Goal: Task Accomplishment & Management: Manage account settings

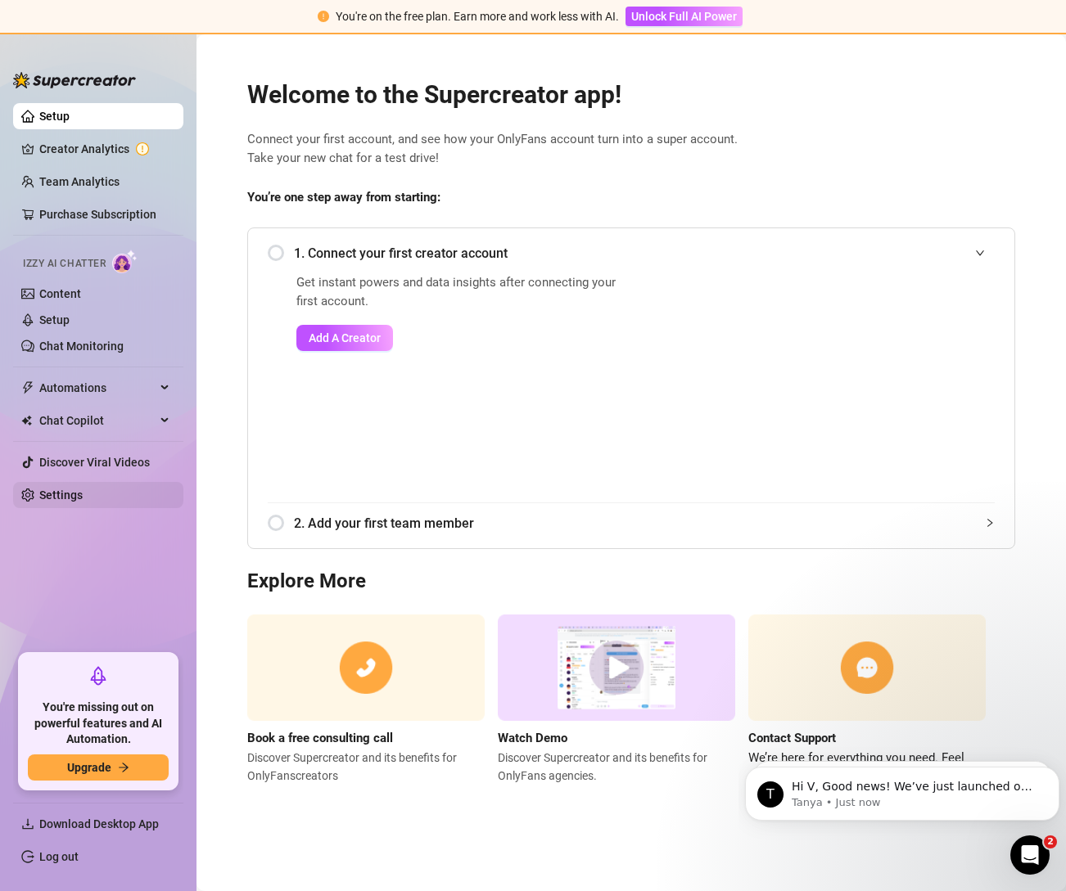
click at [77, 489] on link "Settings" at bounding box center [60, 495] width 43 height 13
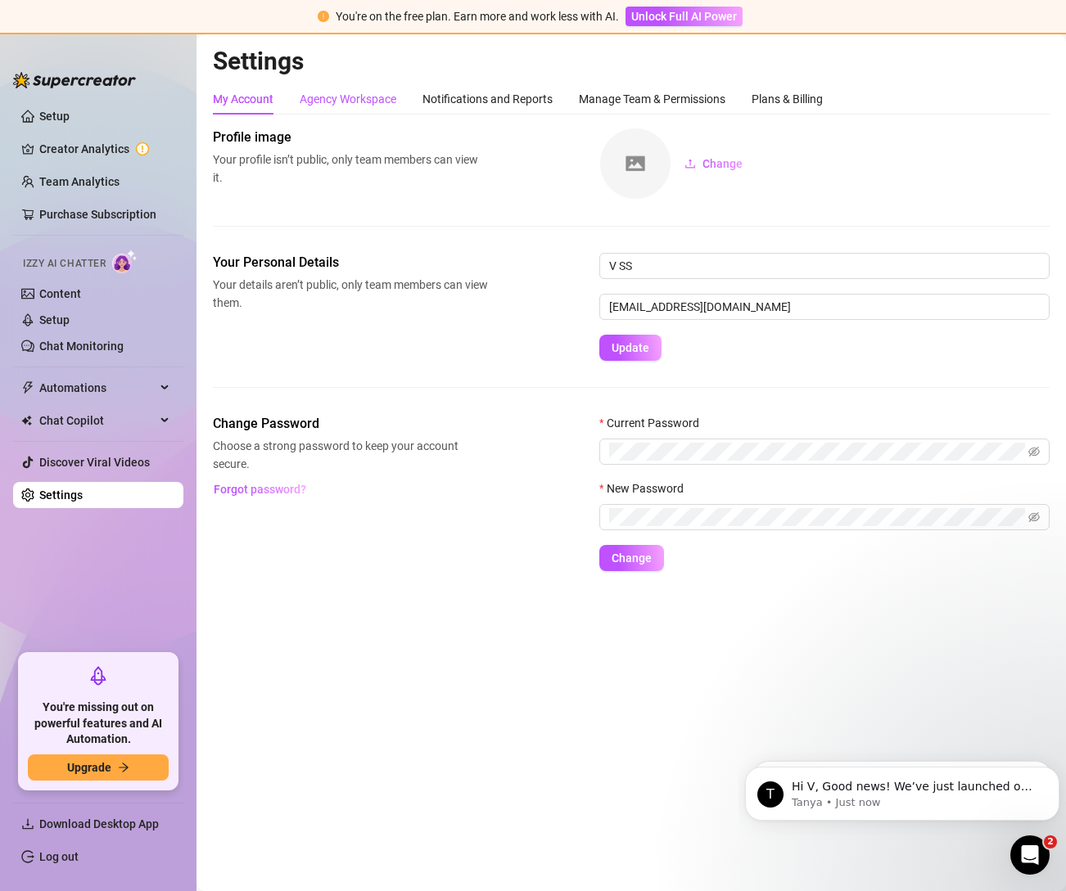
click at [376, 103] on div "Agency Workspace" at bounding box center [348, 99] width 97 height 18
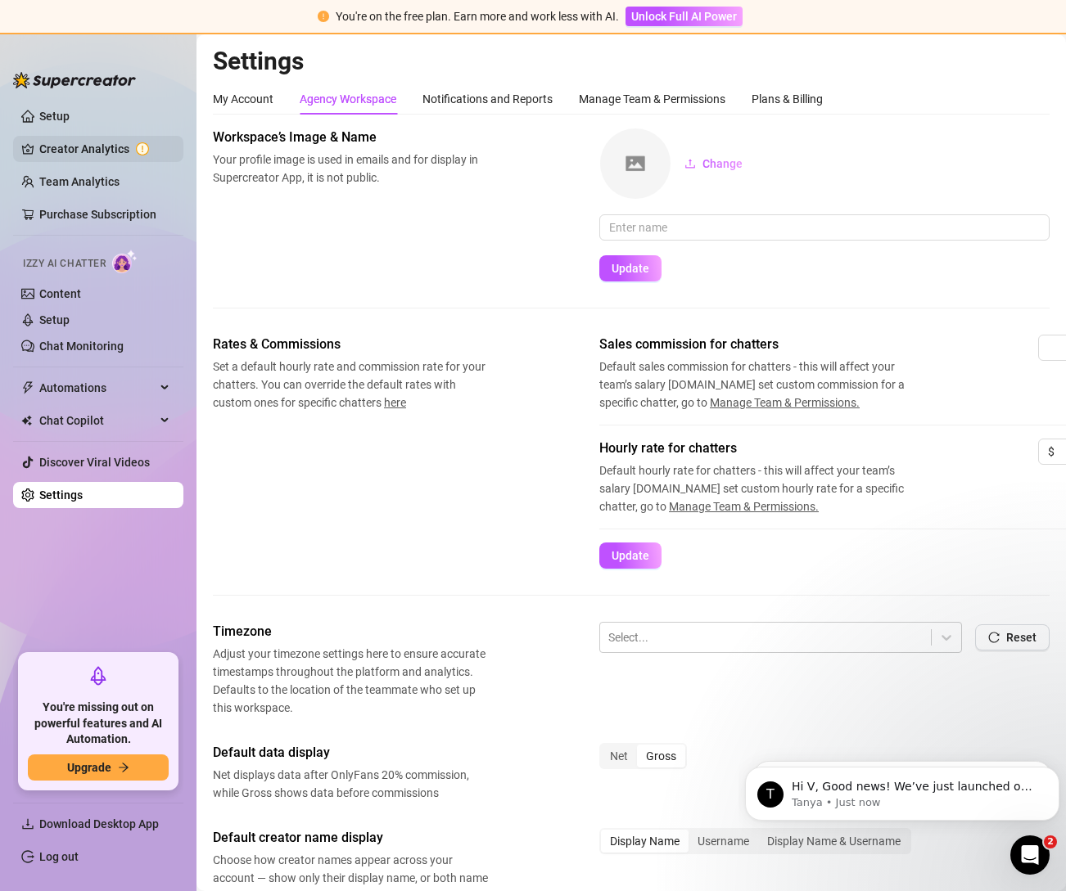
click at [115, 147] on link "Creator Analytics" at bounding box center [104, 149] width 131 height 26
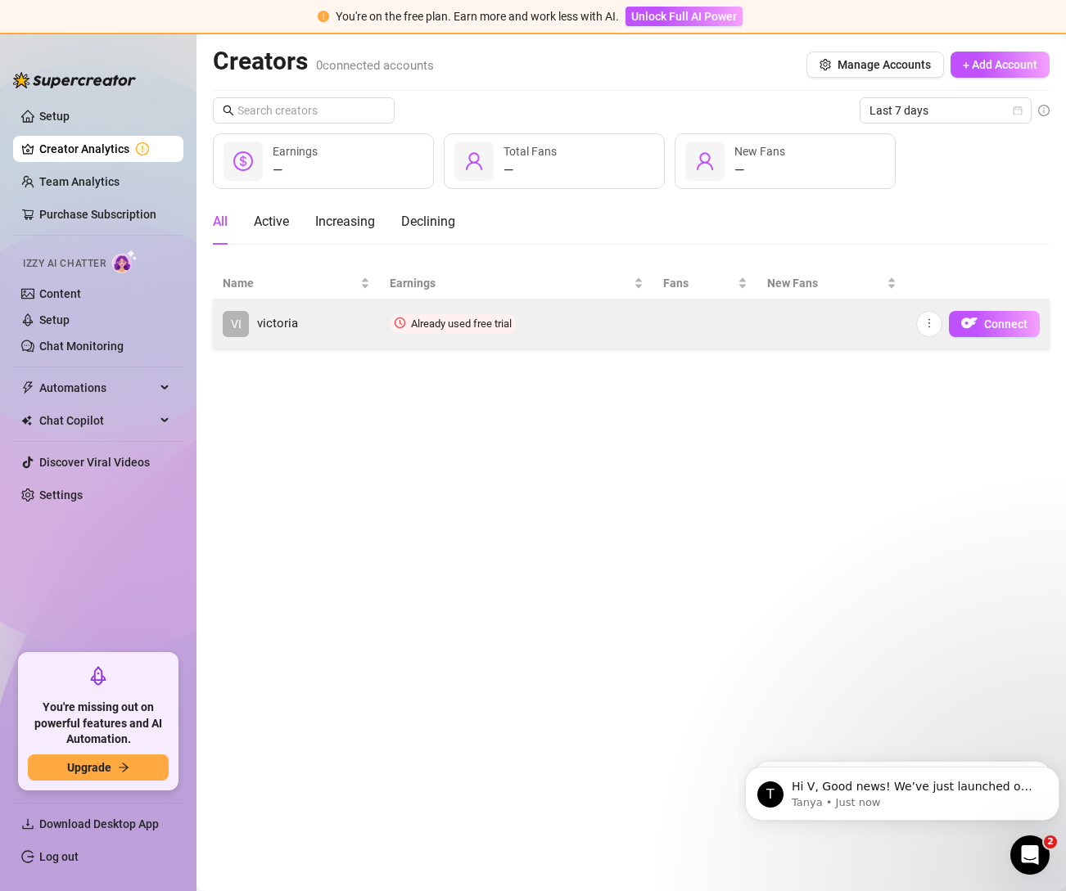
click at [278, 329] on span "victoria" at bounding box center [277, 324] width 41 height 20
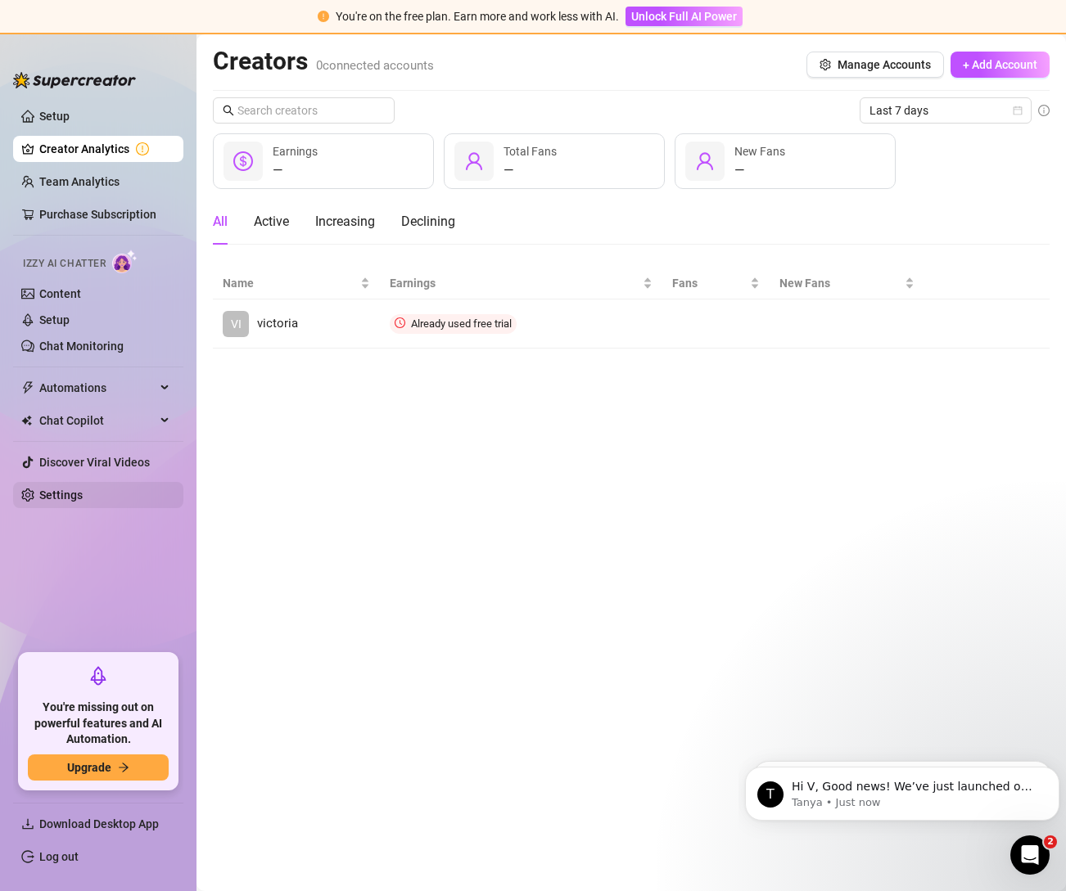
click at [83, 489] on link "Settings" at bounding box center [60, 495] width 43 height 13
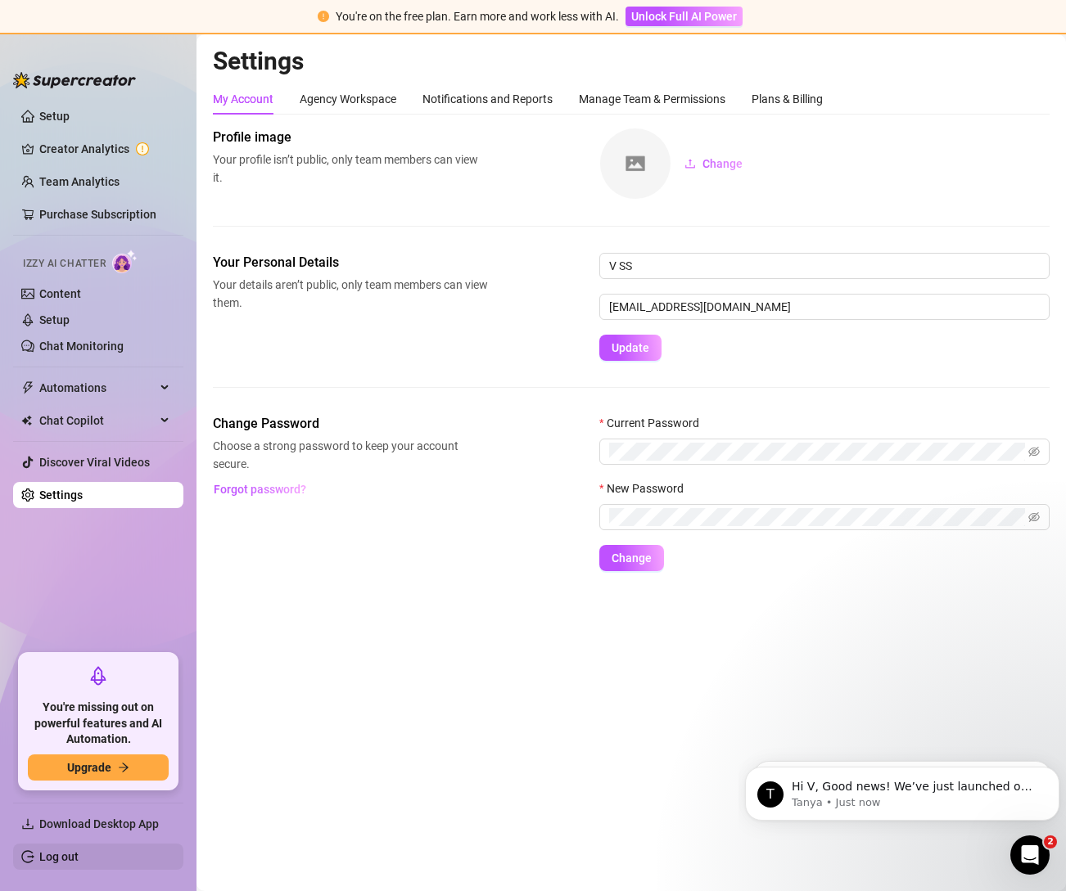
click at [74, 855] on link "Log out" at bounding box center [58, 857] width 39 height 13
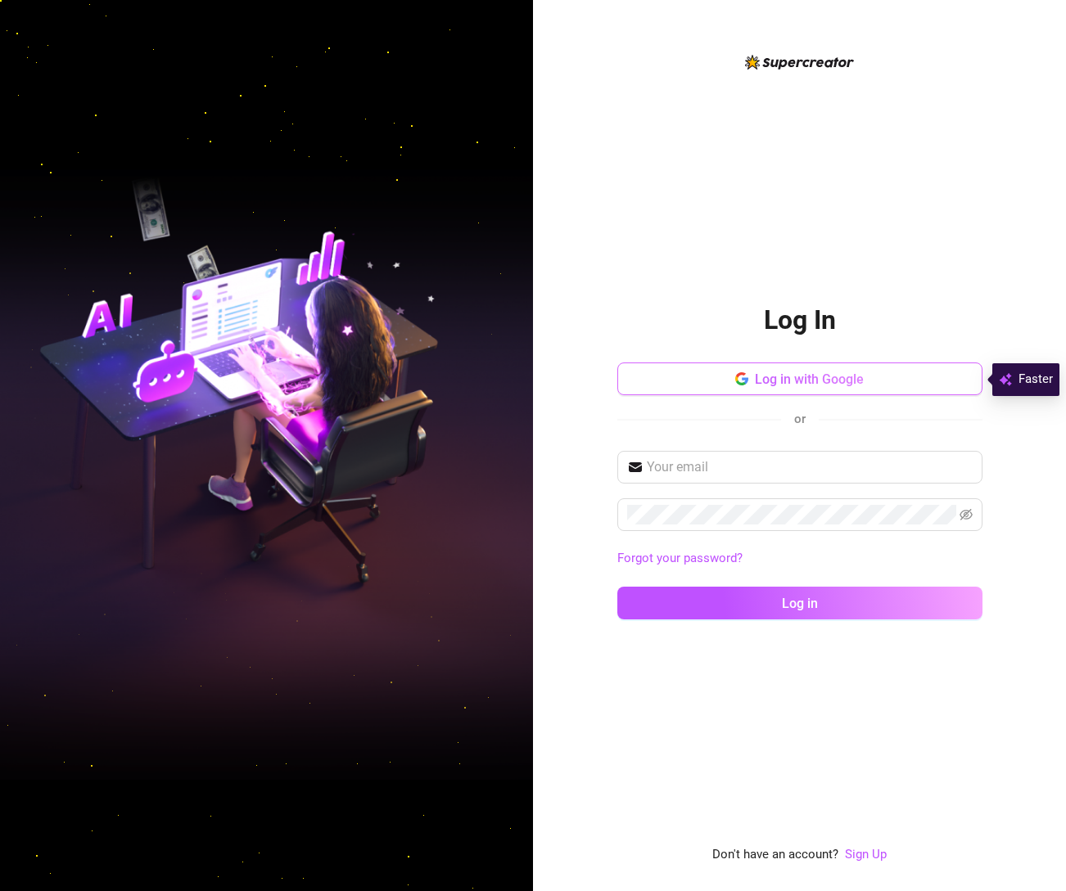
click at [832, 377] on span "Log in with Google" at bounding box center [809, 380] width 109 height 16
click at [916, 382] on button "Log in with Google" at bounding box center [799, 379] width 365 height 33
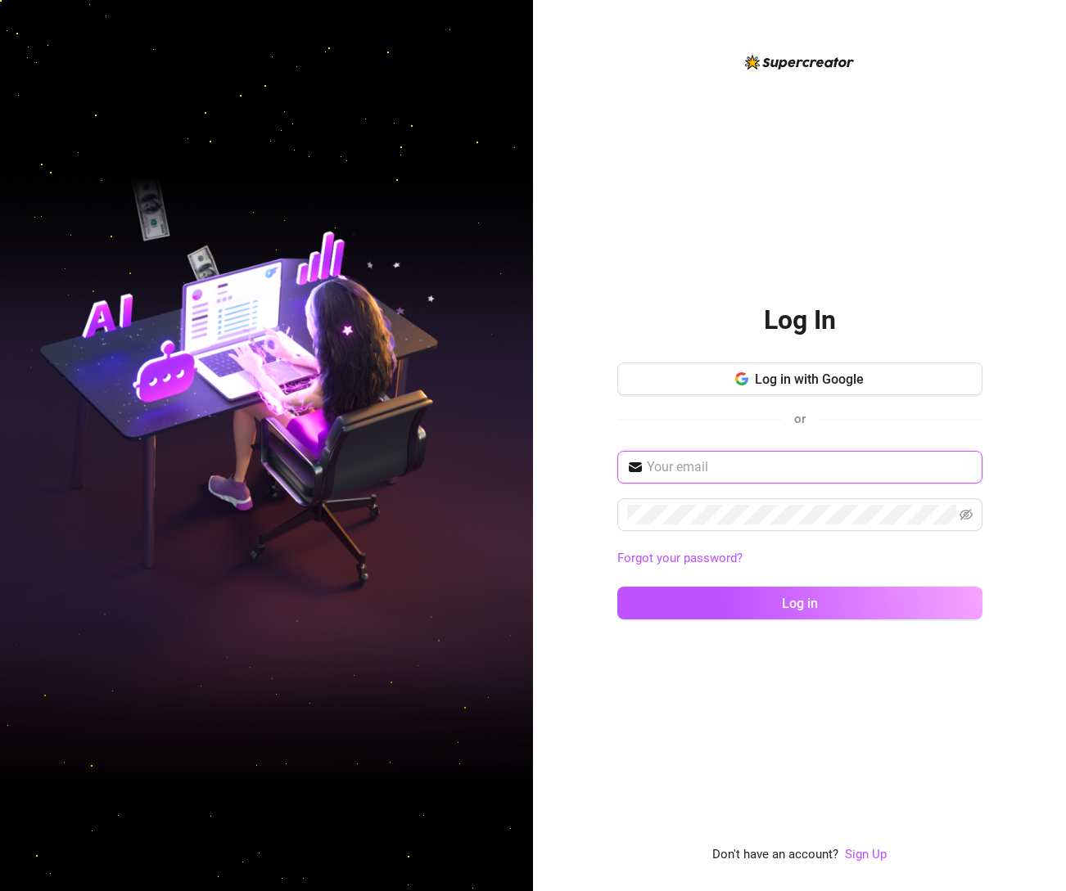
click at [756, 466] on input "text" at bounding box center [810, 468] width 326 height 20
type input "[EMAIL_ADDRESS][DOMAIN_NAME]"
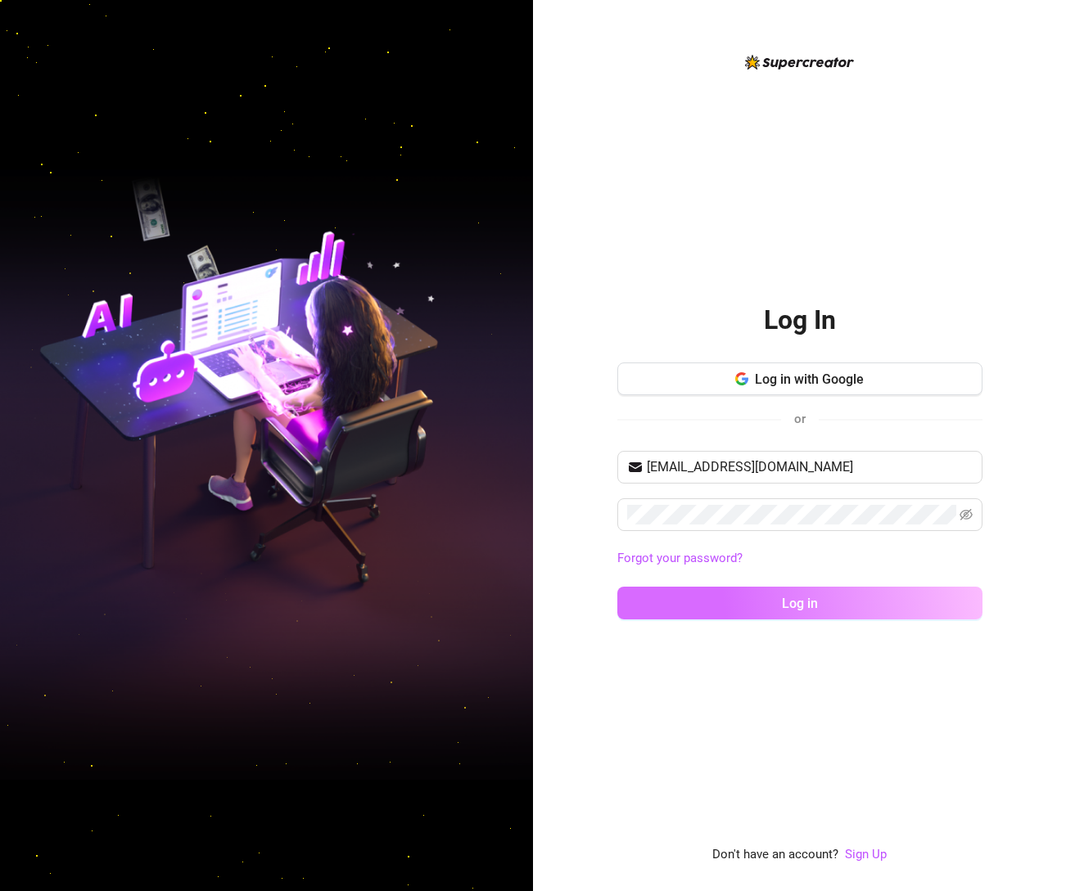
click at [778, 610] on button "Log in" at bounding box center [799, 603] width 365 height 33
